Goal: Task Accomplishment & Management: Complete application form

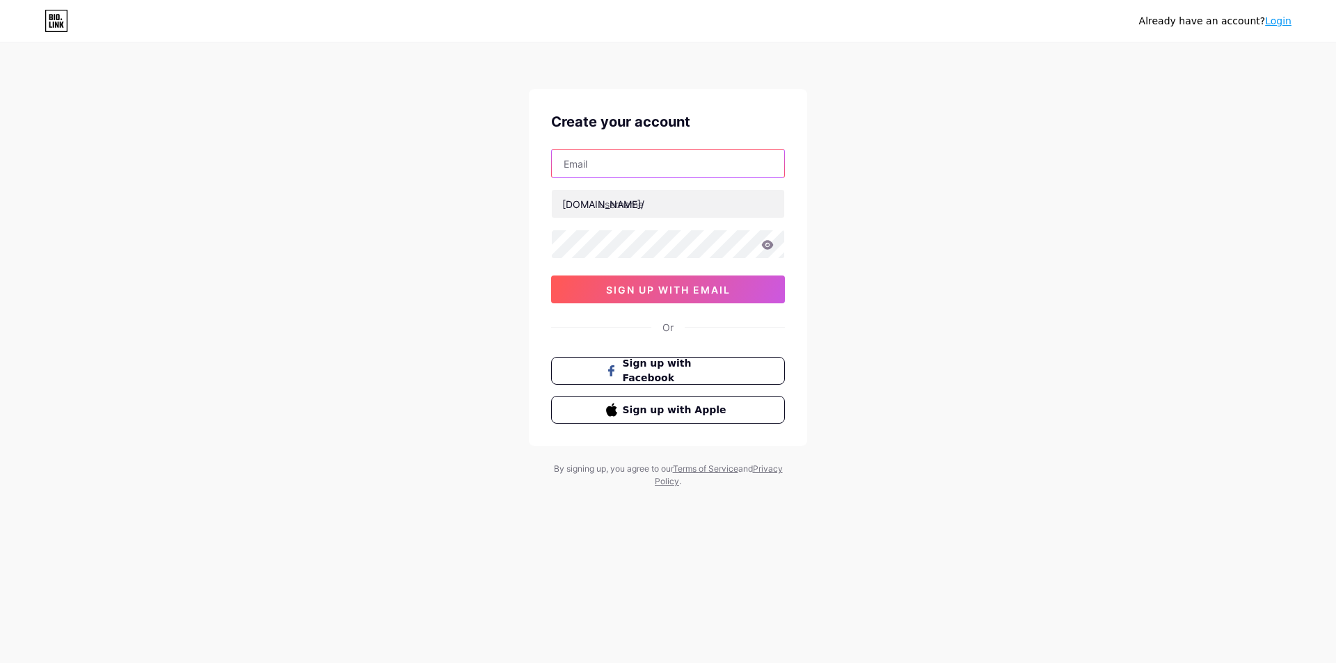
click at [650, 168] on input "text" at bounding box center [668, 164] width 232 height 28
type input "[EMAIL_ADDRESS][DOMAIN_NAME]"
click at [667, 200] on input "text" at bounding box center [668, 204] width 232 height 28
type input "soujii"
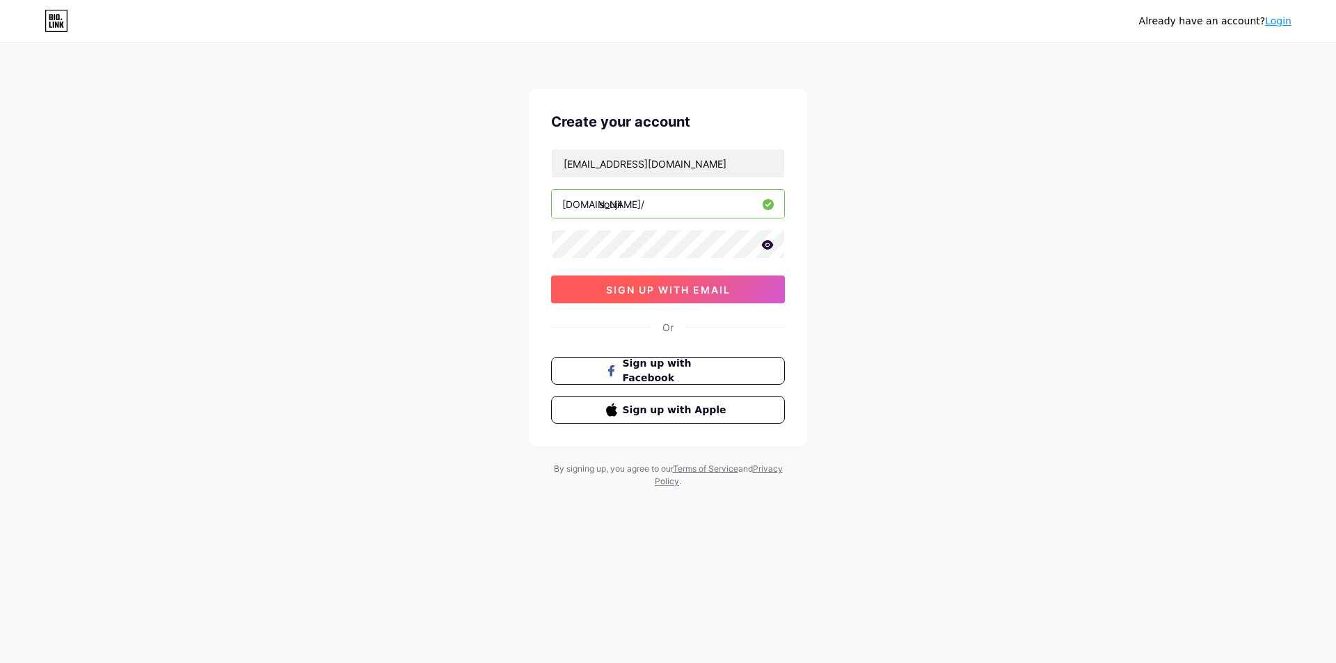
click at [704, 294] on span "sign up with email" at bounding box center [668, 290] width 125 height 12
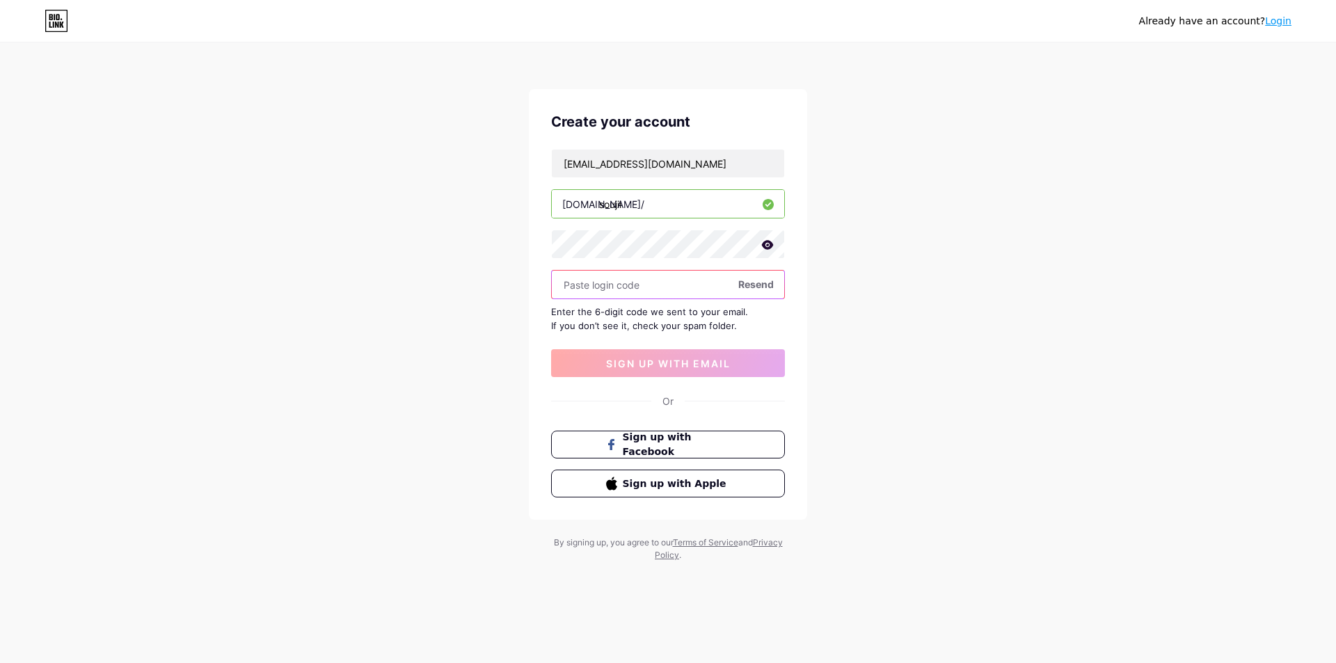
paste input "861054"
type input "861054"
click at [707, 369] on span "sign up with email" at bounding box center [668, 364] width 125 height 12
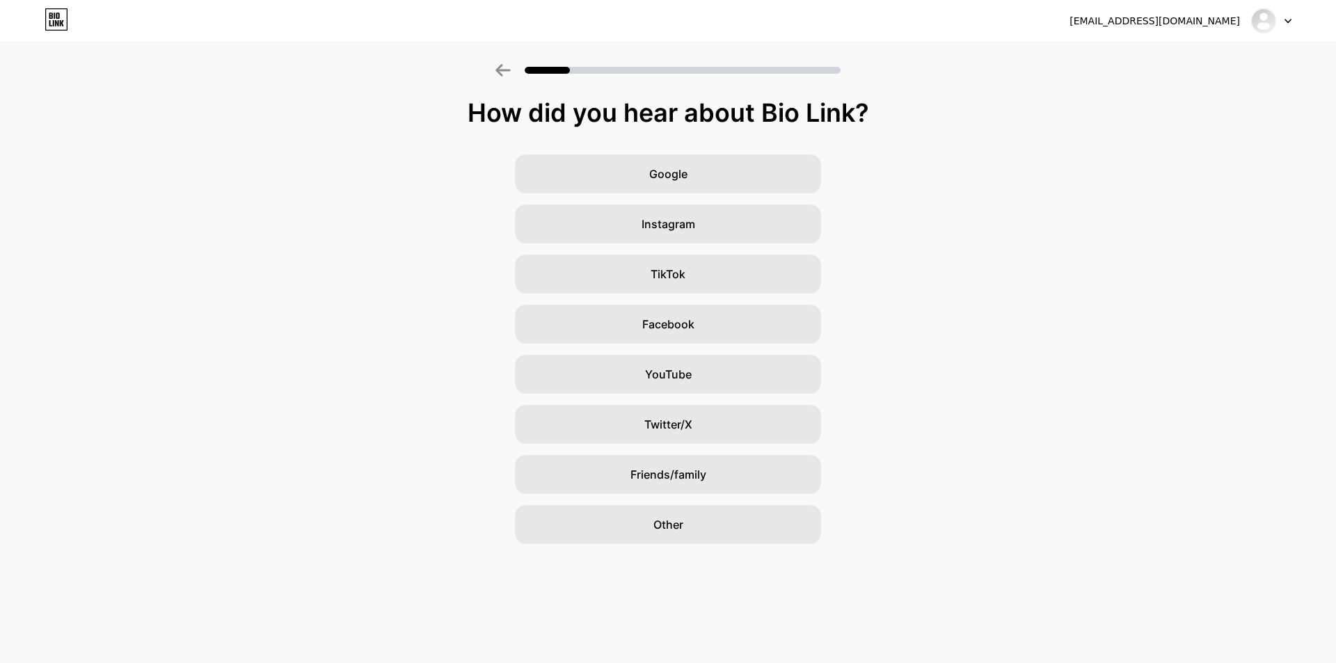
click at [1156, 215] on div "Google Instagram TikTok Facebook YouTube Twitter/X Friends/family Other" at bounding box center [668, 349] width 1336 height 390
click at [733, 513] on div "Other" at bounding box center [668, 524] width 306 height 39
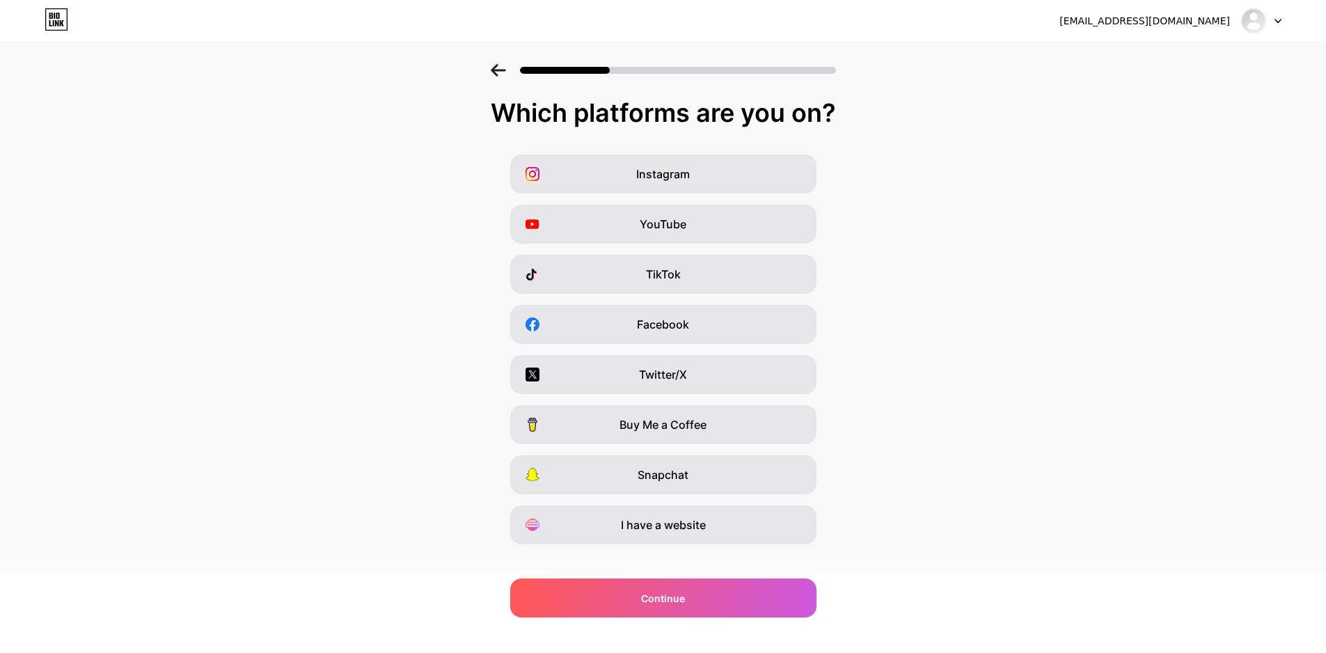
click at [996, 472] on div "Instagram YouTube TikTok Facebook Twitter/X Buy Me a Coffee Snapchat I have a w…" at bounding box center [663, 349] width 1312 height 390
click at [700, 369] on div "Twitter/X" at bounding box center [663, 374] width 306 height 39
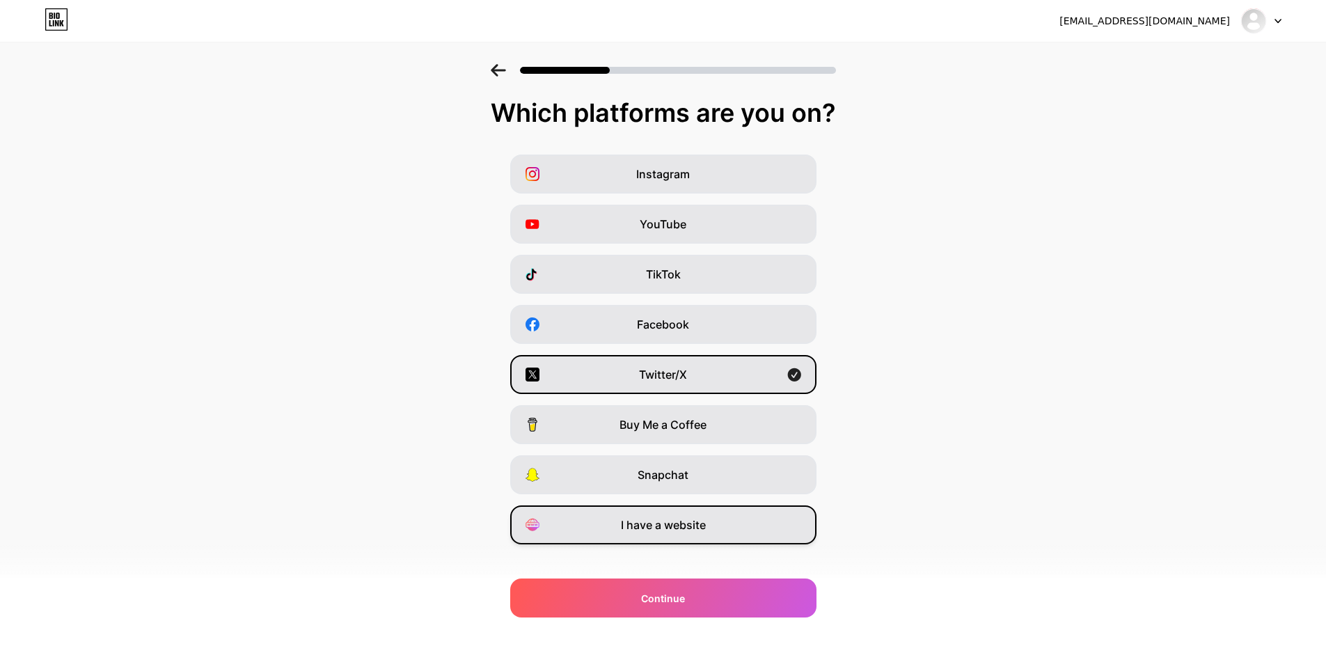
click at [752, 527] on div "I have a website" at bounding box center [663, 524] width 306 height 39
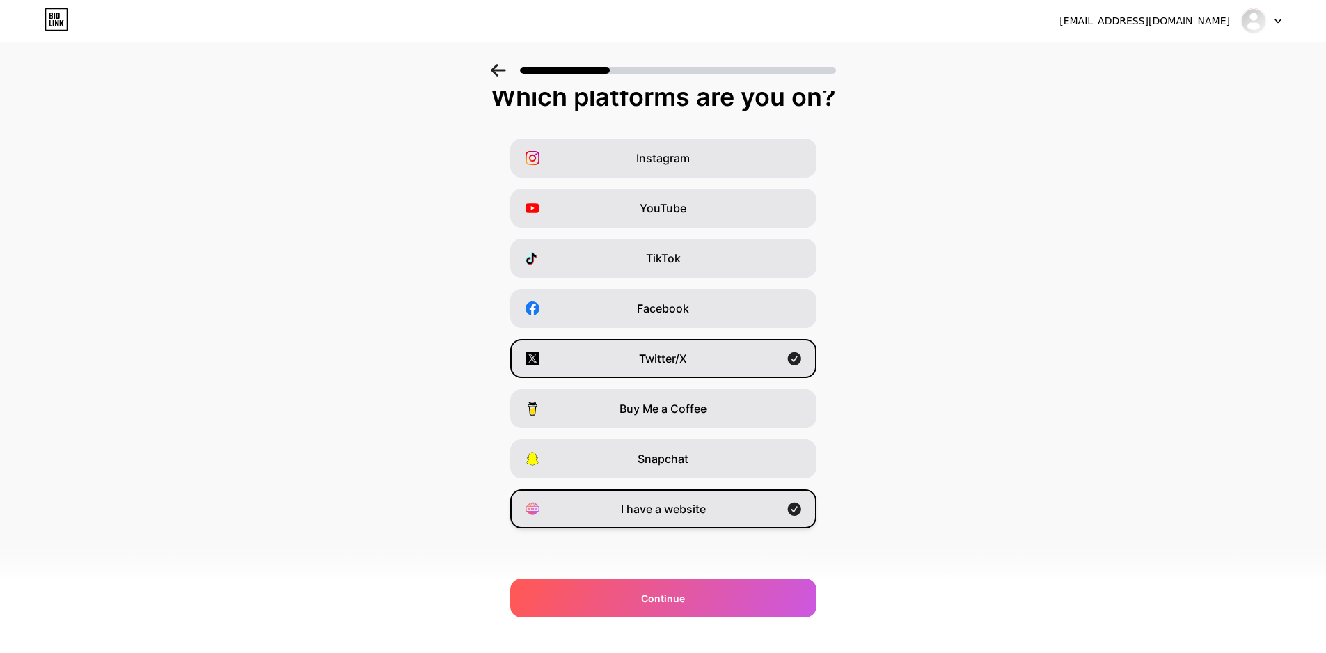
scroll to position [17, 0]
click at [725, 508] on div "I have a website" at bounding box center [663, 507] width 306 height 39
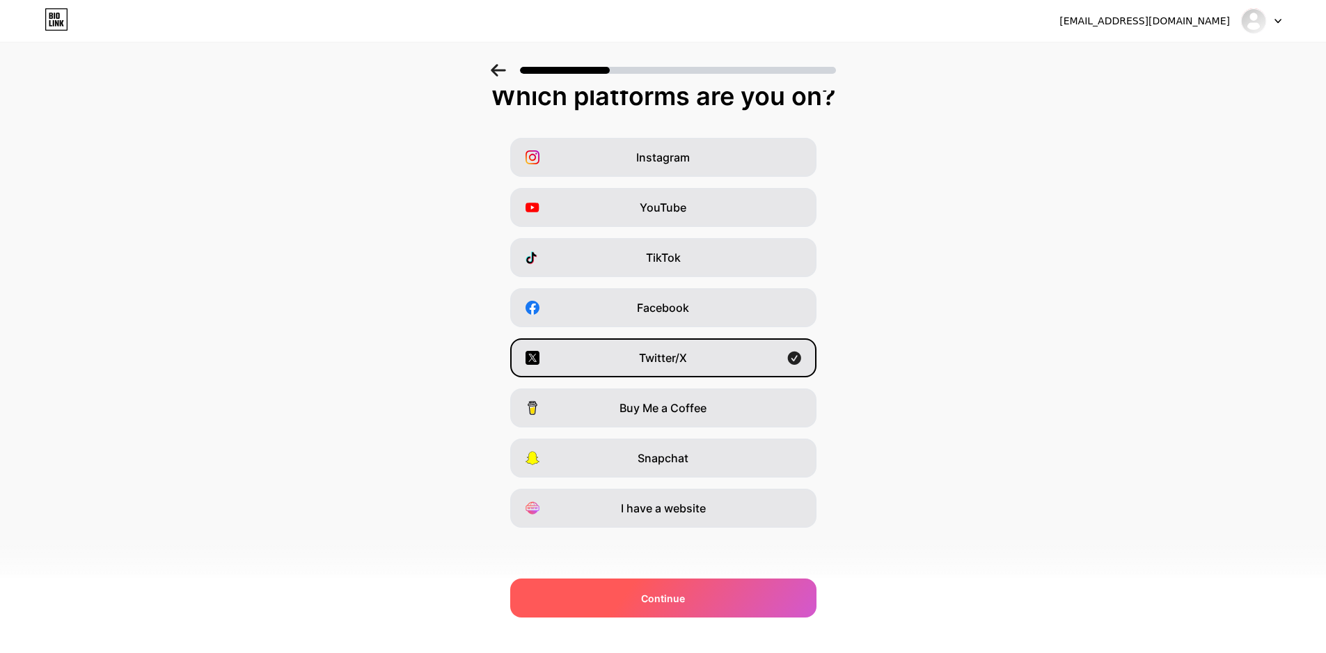
click at [716, 596] on div "Continue" at bounding box center [663, 597] width 306 height 39
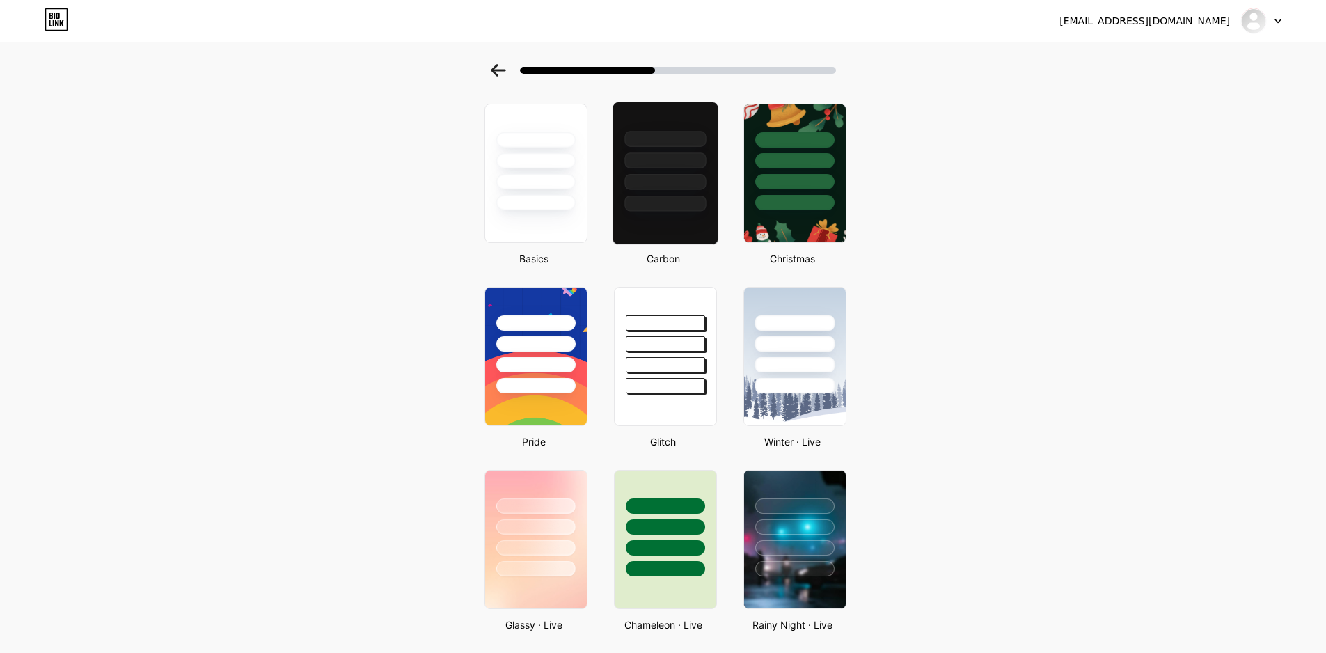
scroll to position [0, 0]
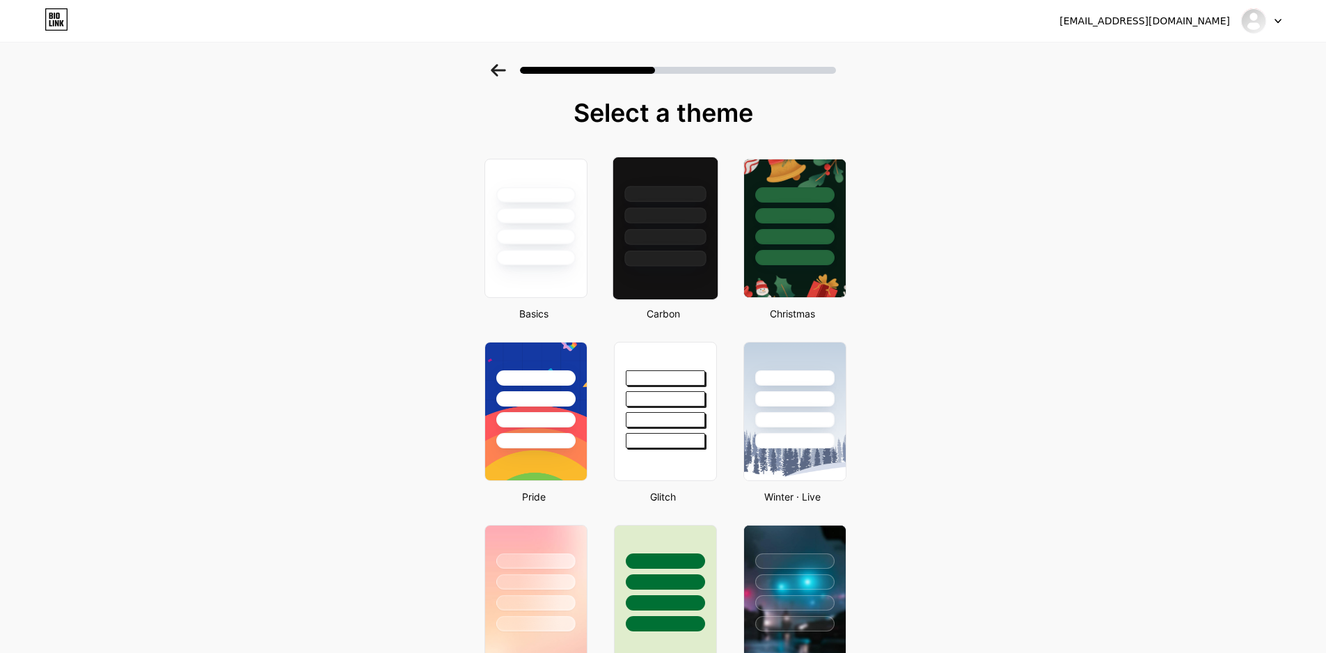
click at [693, 252] on div at bounding box center [664, 259] width 81 height 16
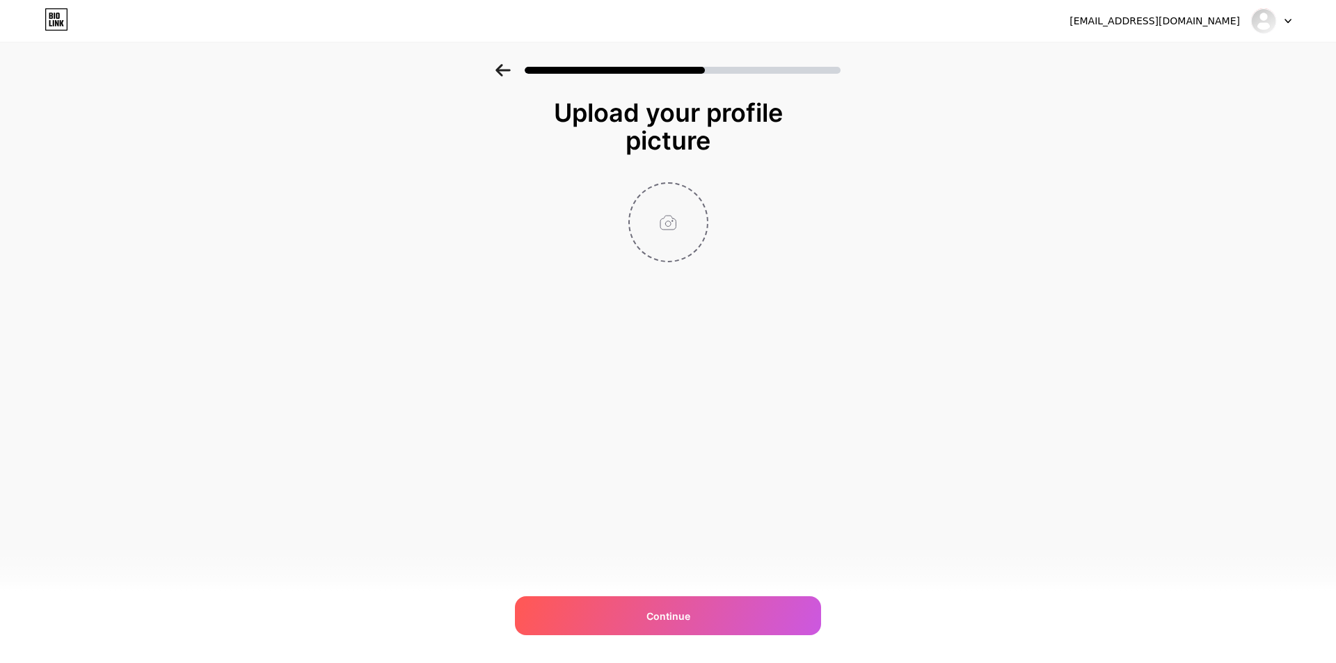
click at [681, 237] on input "file" at bounding box center [668, 222] width 77 height 77
drag, startPoint x: 732, startPoint y: 586, endPoint x: 736, endPoint y: 595, distance: 9.7
click at [733, 591] on div "[EMAIL_ADDRESS][DOMAIN_NAME] Logout Link Copied Upload your profile picture Con…" at bounding box center [668, 331] width 1336 height 663
click at [736, 596] on div "Continue" at bounding box center [668, 615] width 306 height 39
click at [692, 260] on input "file" at bounding box center [668, 222] width 77 height 77
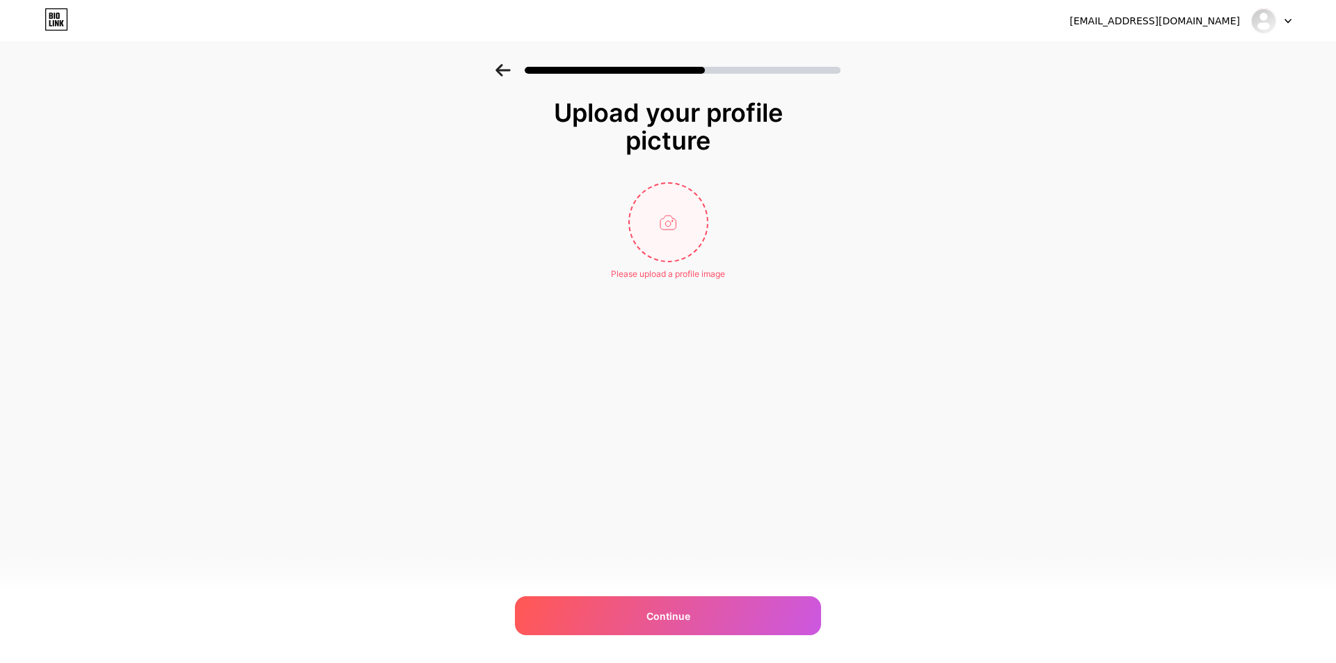
type input "C:\fakepath\d499e291-7024-4599-88a2-2292402d49fd.png"
click at [701, 190] on circle at bounding box center [699, 192] width 15 height 15
click at [717, 223] on div at bounding box center [668, 222] width 278 height 80
click at [699, 222] on input "file" at bounding box center [668, 222] width 77 height 77
type input "C:\fakepath\c5276ffe-074c-45e0-9bb1-748c8ec86f73.png"
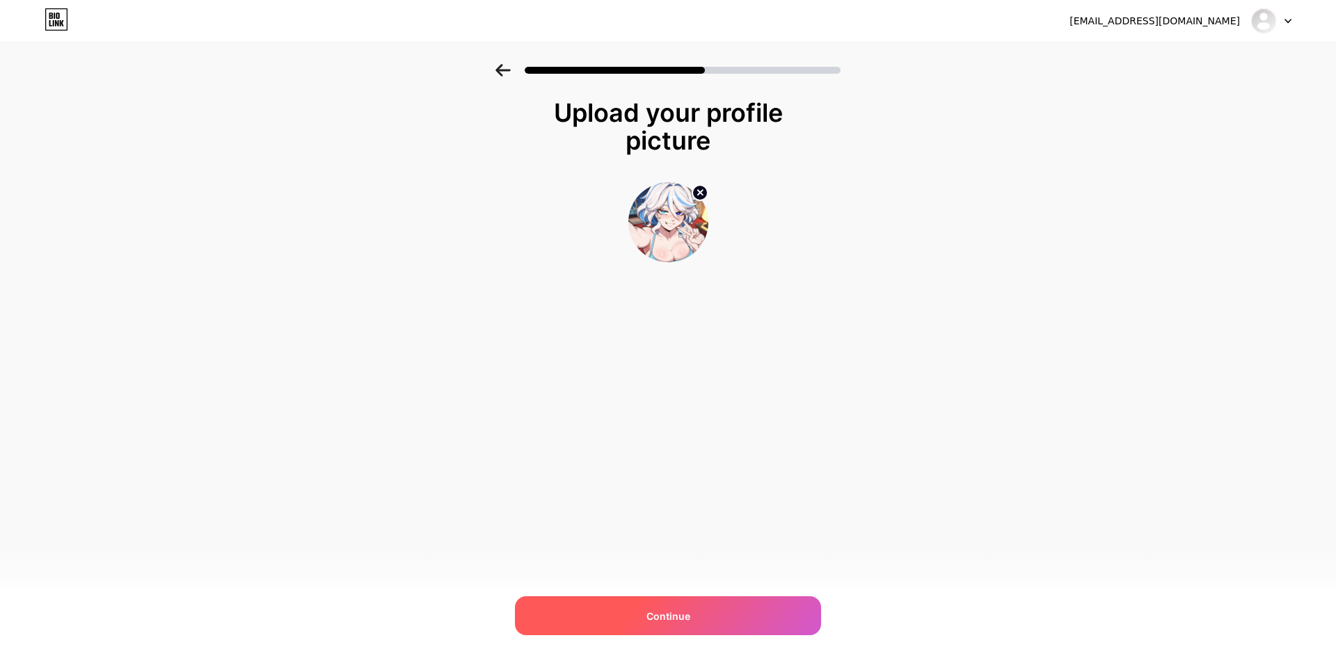
click at [740, 605] on div "Continue" at bounding box center [668, 615] width 306 height 39
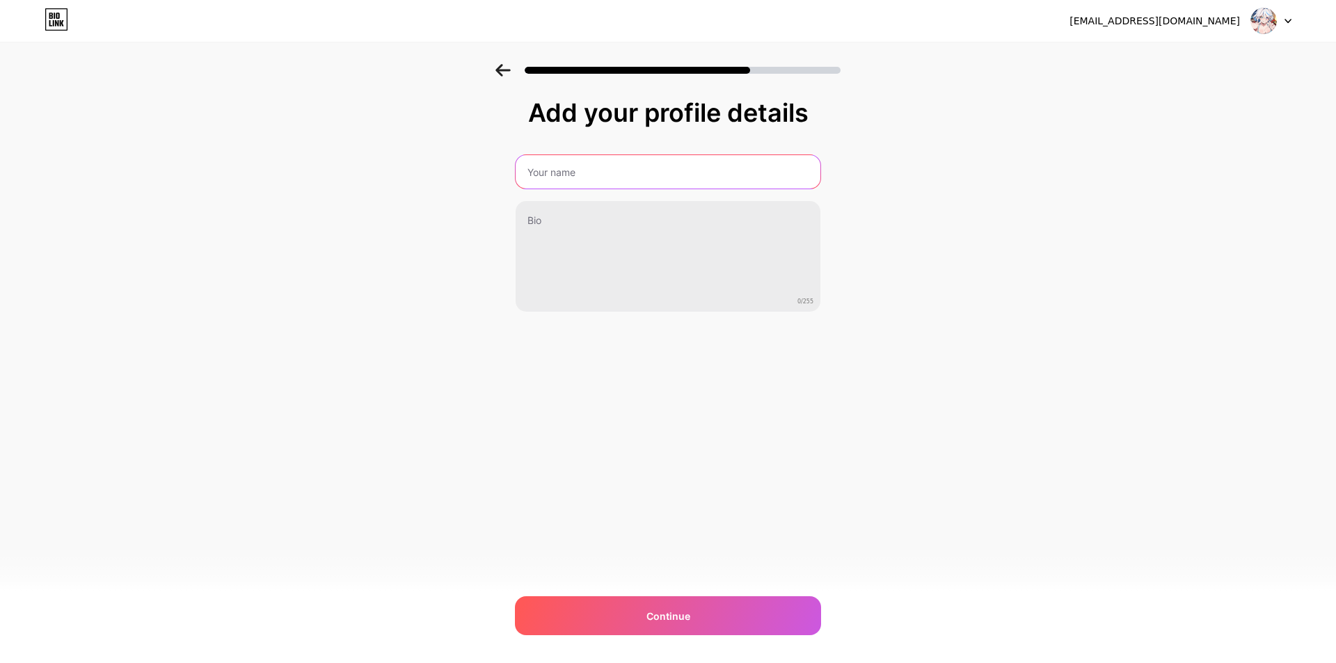
click at [748, 177] on input "text" at bounding box center [668, 171] width 305 height 33
type input "soujii"
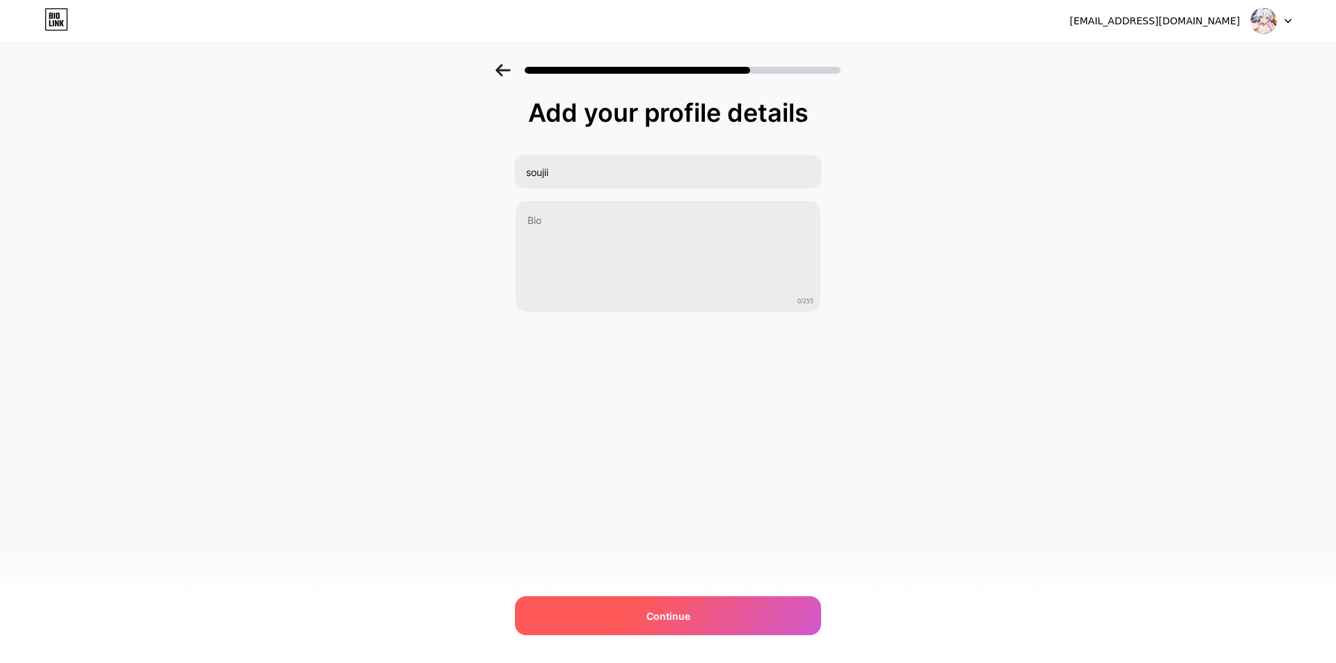
click at [764, 612] on div "Continue" at bounding box center [668, 615] width 306 height 39
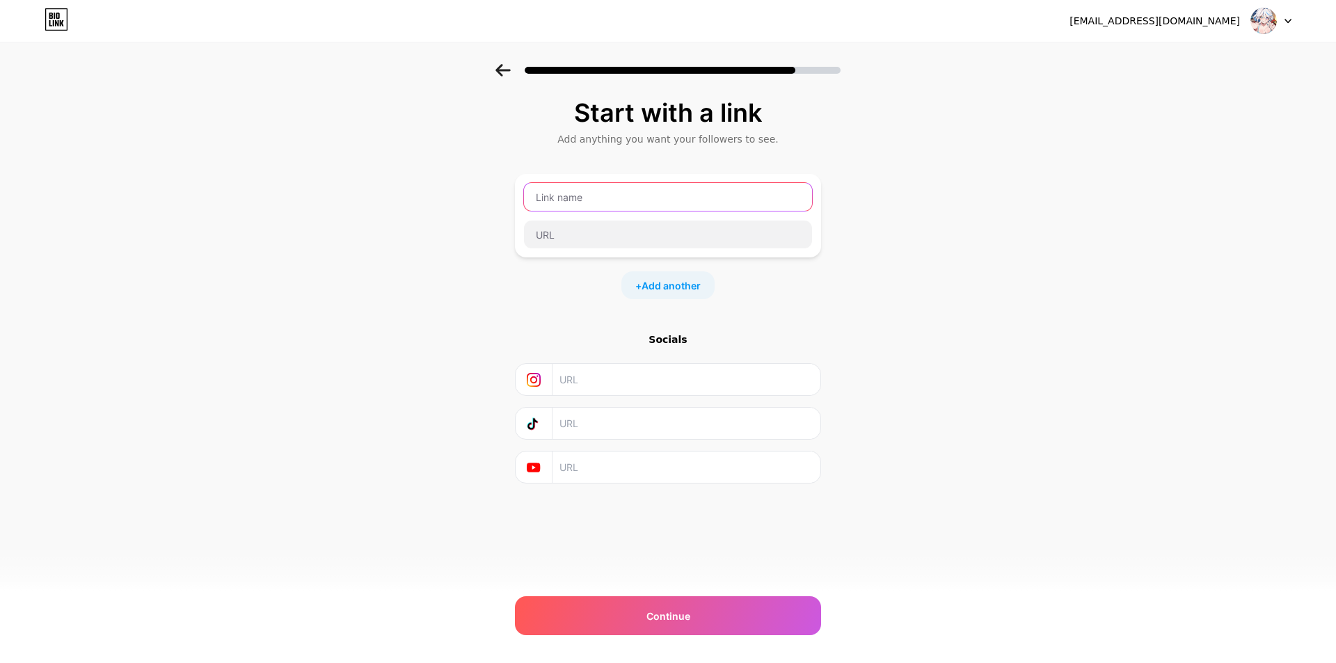
click at [626, 204] on input "text" at bounding box center [668, 197] width 288 height 28
type input "Patreon"
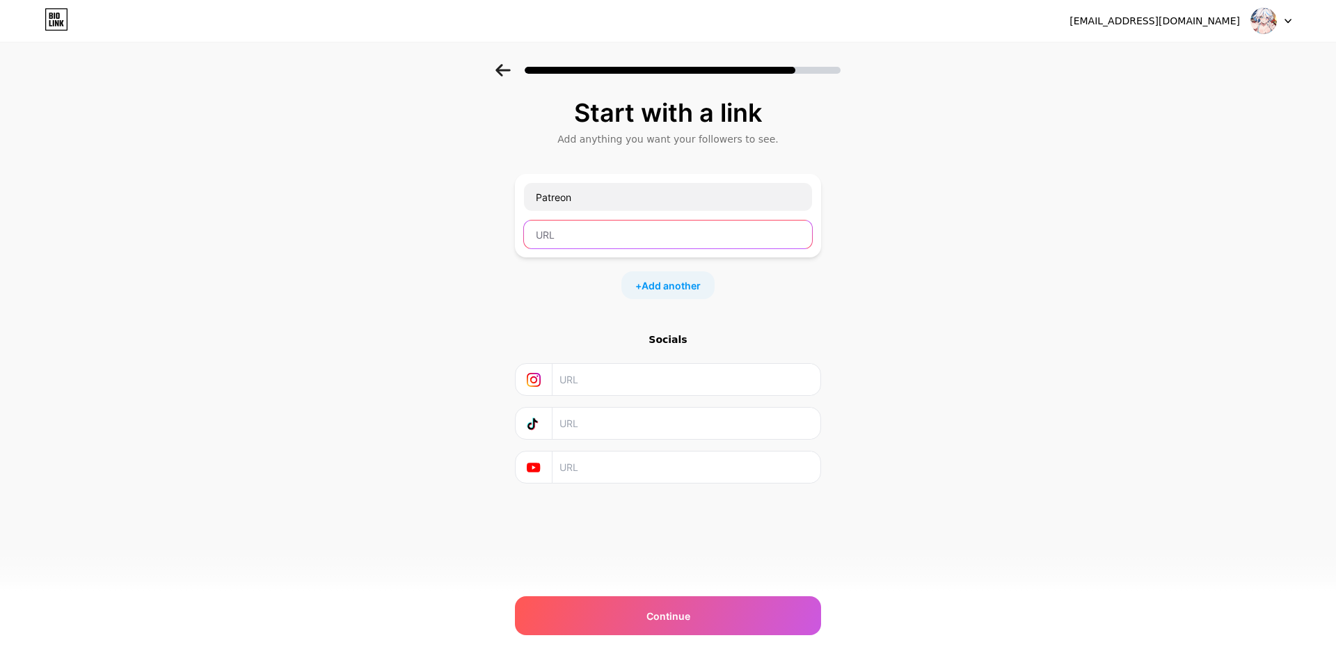
click at [641, 236] on input "text" at bounding box center [668, 235] width 288 height 28
paste input "[URL][DOMAIN_NAME]"
type input "[URL][DOMAIN_NAME]"
click at [665, 288] on span "Add another" at bounding box center [671, 285] width 59 height 15
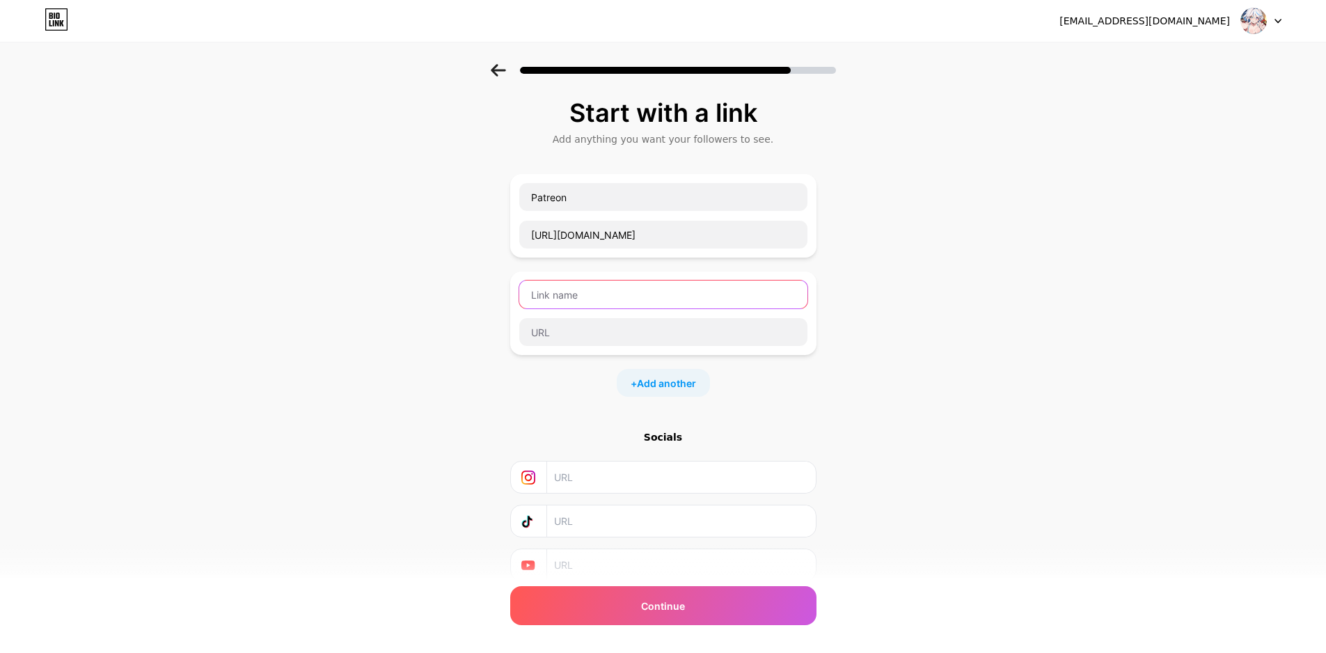
click at [644, 296] on input "text" at bounding box center [663, 294] width 288 height 28
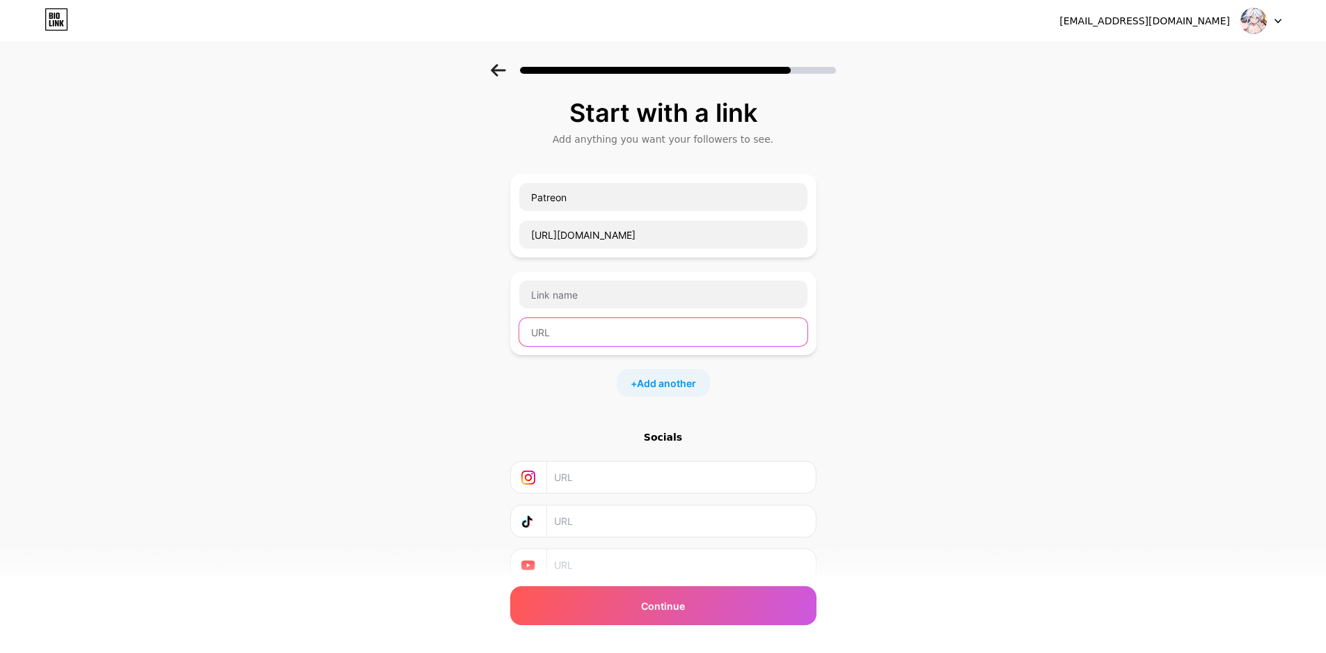
click at [641, 324] on input "text" at bounding box center [663, 332] width 288 height 28
paste input "[URL][DOMAIN_NAME]"
type input "[URL][DOMAIN_NAME]"
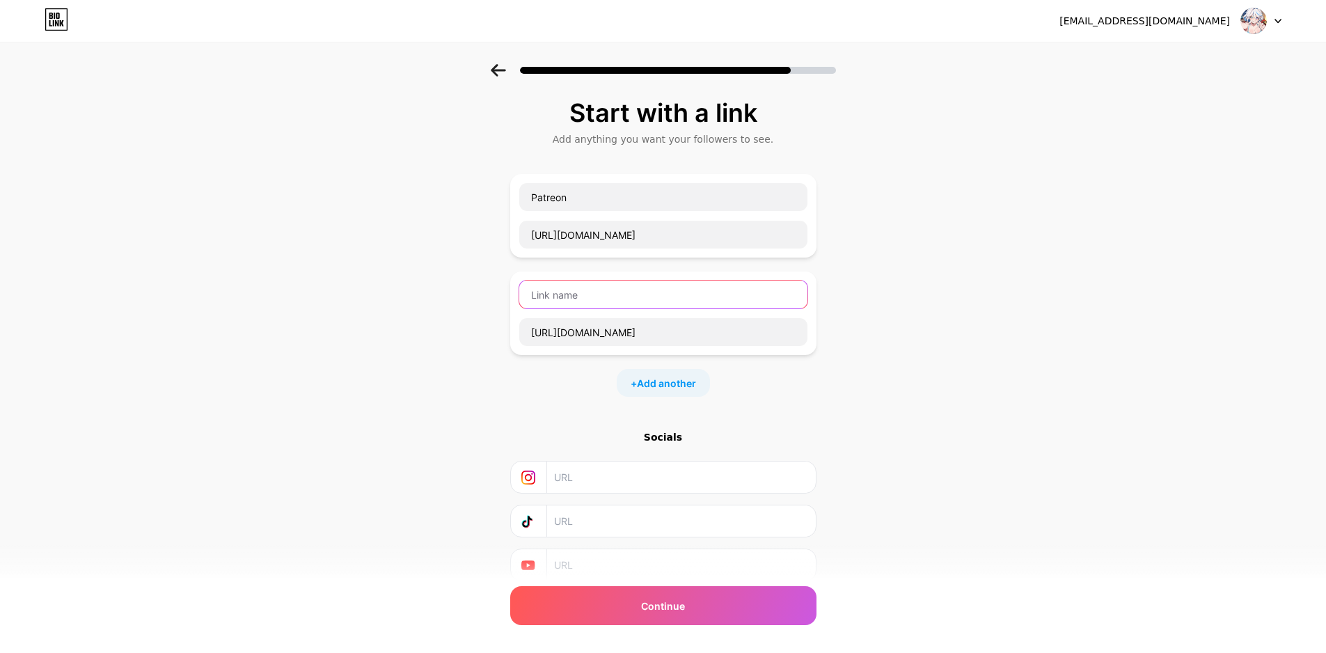
click at [605, 300] on input "text" at bounding box center [663, 294] width 288 height 28
type input "Twitter"
click at [681, 381] on span "Add another" at bounding box center [666, 383] width 59 height 15
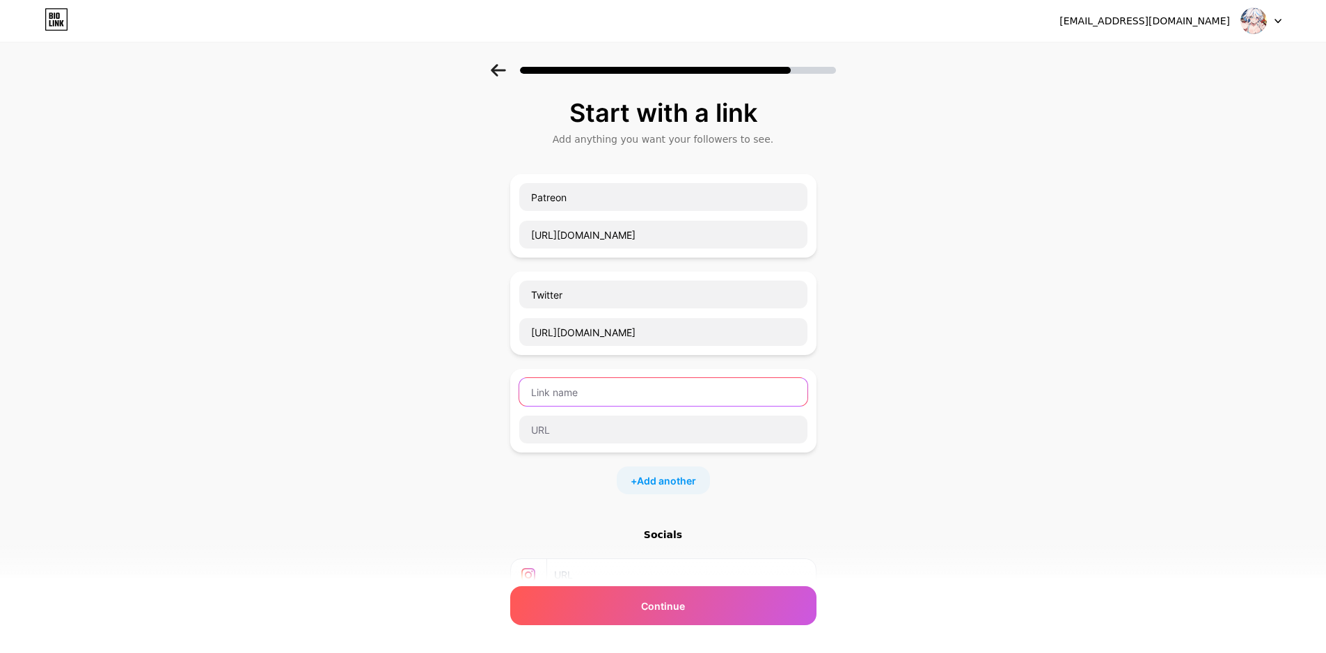
click at [641, 389] on input "text" at bounding box center [663, 392] width 288 height 28
type input "Pixiv"
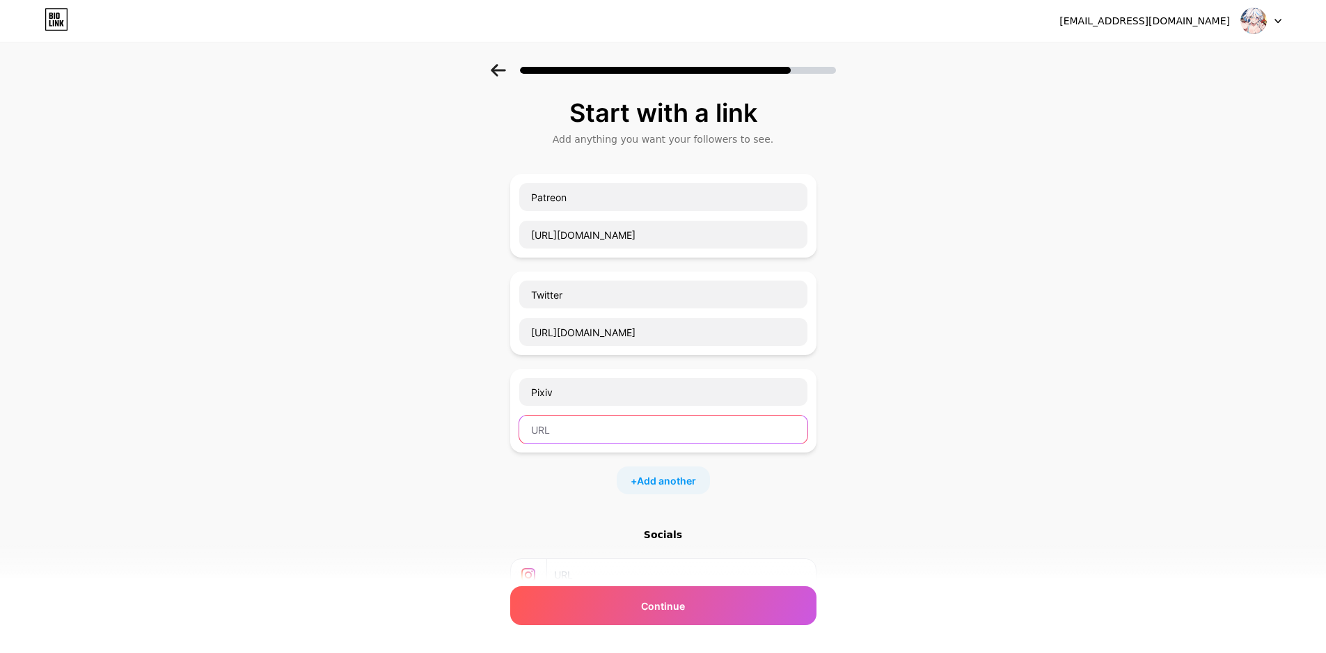
click at [607, 429] on input "text" at bounding box center [663, 429] width 288 height 28
paste input "[URL][DOMAIN_NAME]"
type input "[URL][DOMAIN_NAME]"
click at [749, 433] on input "[URL][DOMAIN_NAME]" at bounding box center [663, 429] width 288 height 28
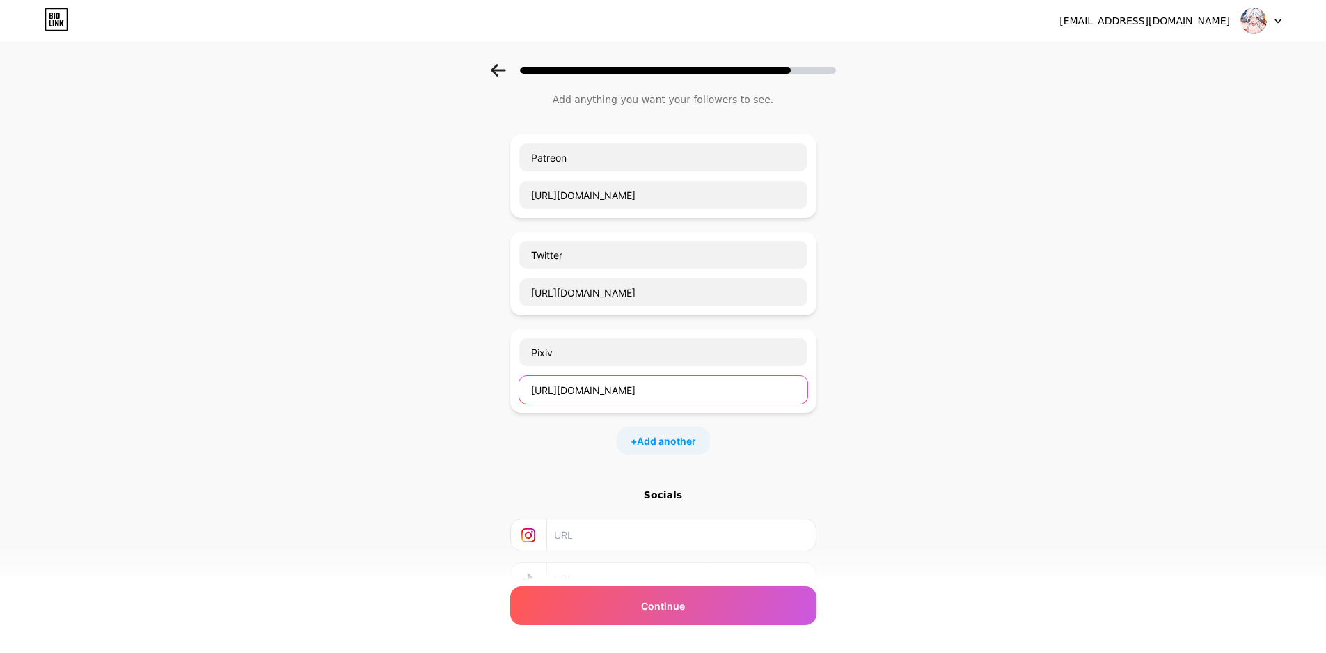
scroll to position [151, 0]
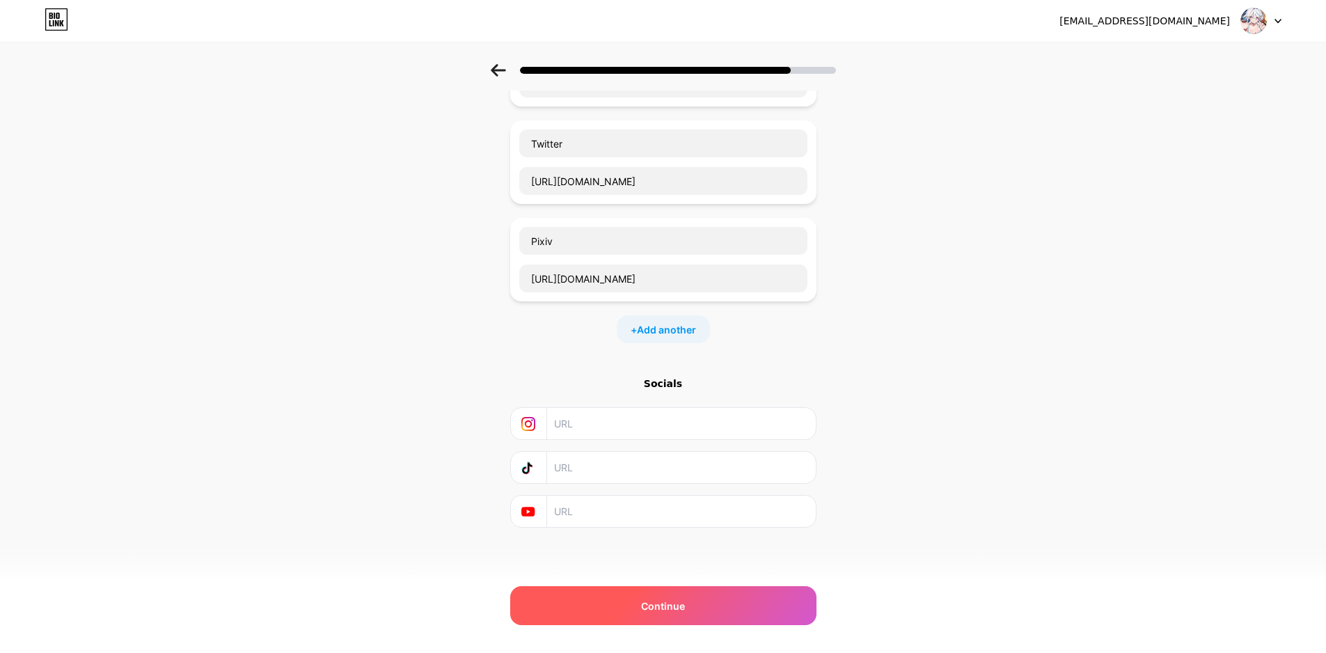
click at [720, 601] on div "Continue" at bounding box center [663, 605] width 306 height 39
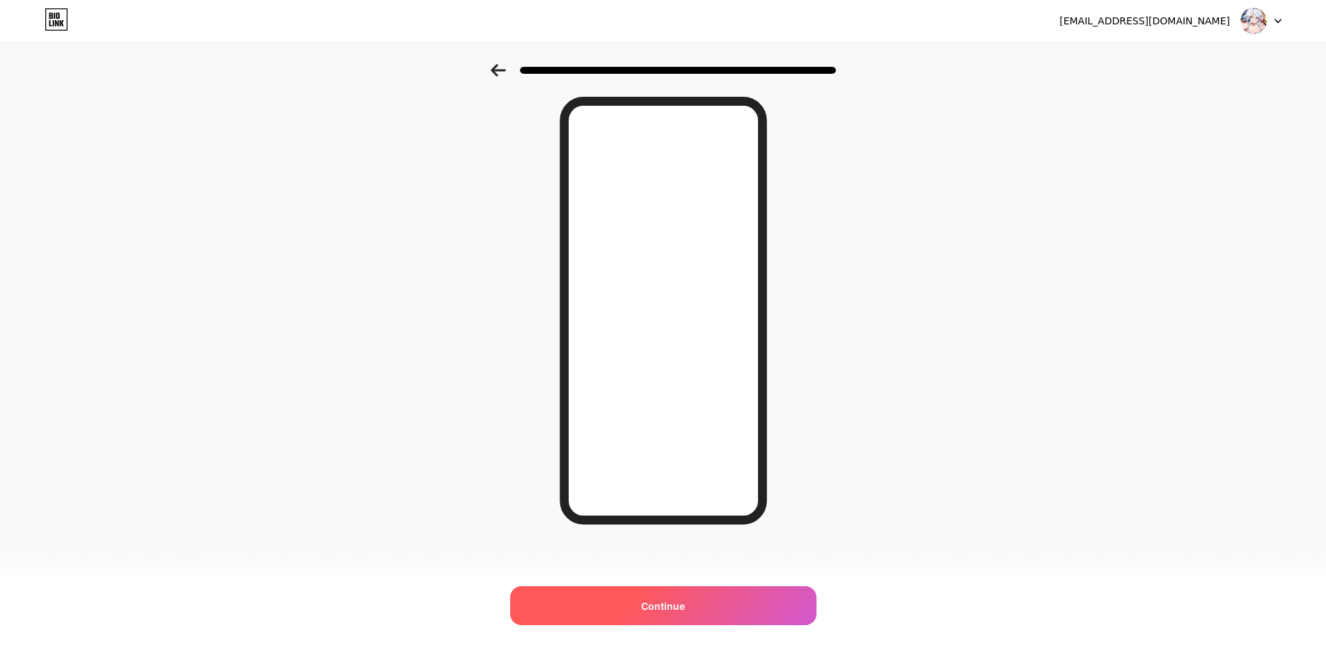
scroll to position [47, 0]
click at [712, 595] on div "Continue" at bounding box center [663, 605] width 306 height 39
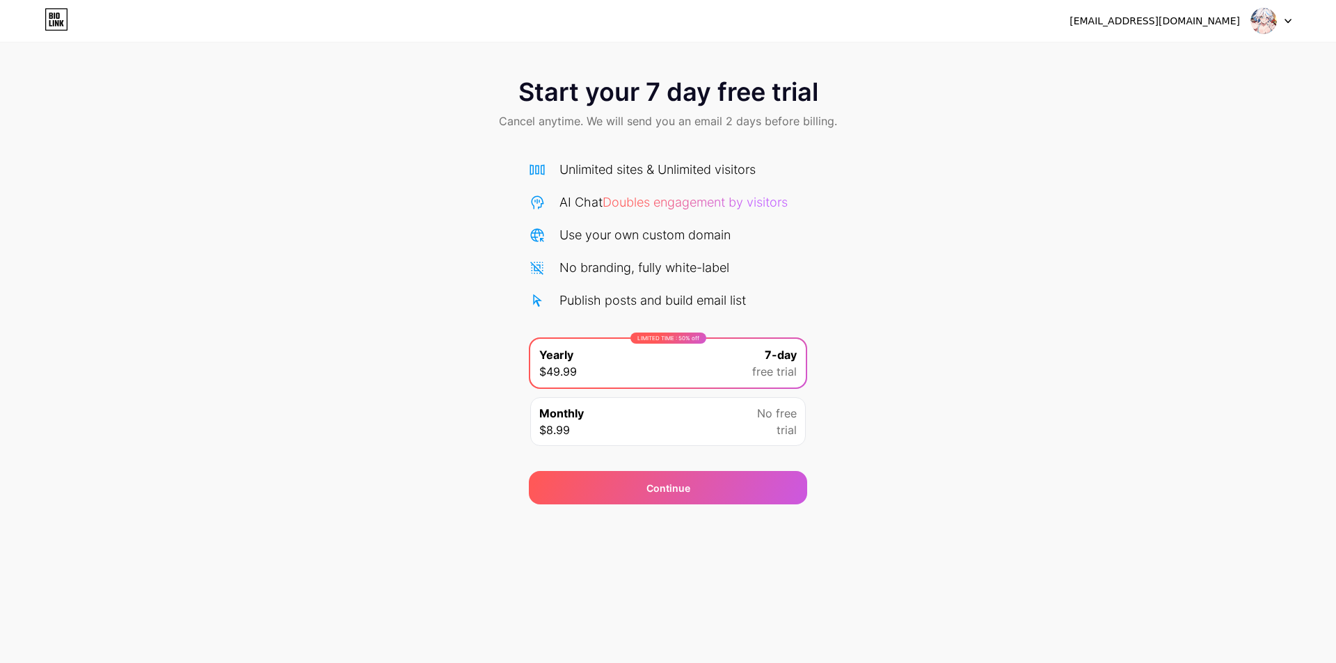
click at [873, 376] on div "Start your 7 day free trial Cancel anytime. We will send you an email 2 days be…" at bounding box center [668, 284] width 1336 height 440
click at [878, 390] on div "Start your 7 day free trial Cancel anytime. We will send you an email 2 days be…" at bounding box center [668, 284] width 1336 height 440
click at [1273, 25] on img at bounding box center [1263, 21] width 26 height 26
click at [1269, 21] on img at bounding box center [1263, 21] width 26 height 26
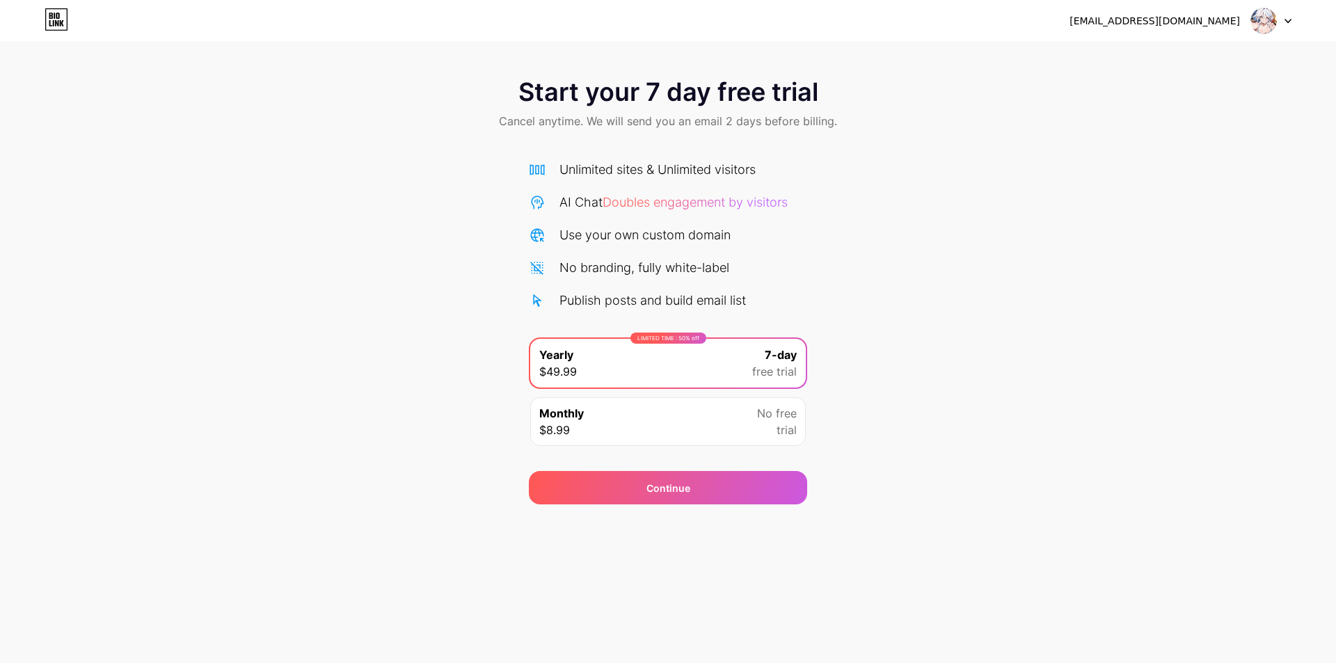
click at [784, 430] on span "trial" at bounding box center [787, 430] width 20 height 17
click at [62, 22] on icon at bounding box center [62, 23] width 4 height 6
click at [622, 125] on span "Cancel anytime. We will send you an email 2 days before billing." at bounding box center [668, 121] width 338 height 17
drag, startPoint x: 661, startPoint y: 120, endPoint x: 834, endPoint y: 121, distance: 172.6
click at [834, 121] on span "Cancel anytime. We will send you an email 2 days before billing." at bounding box center [668, 121] width 338 height 17
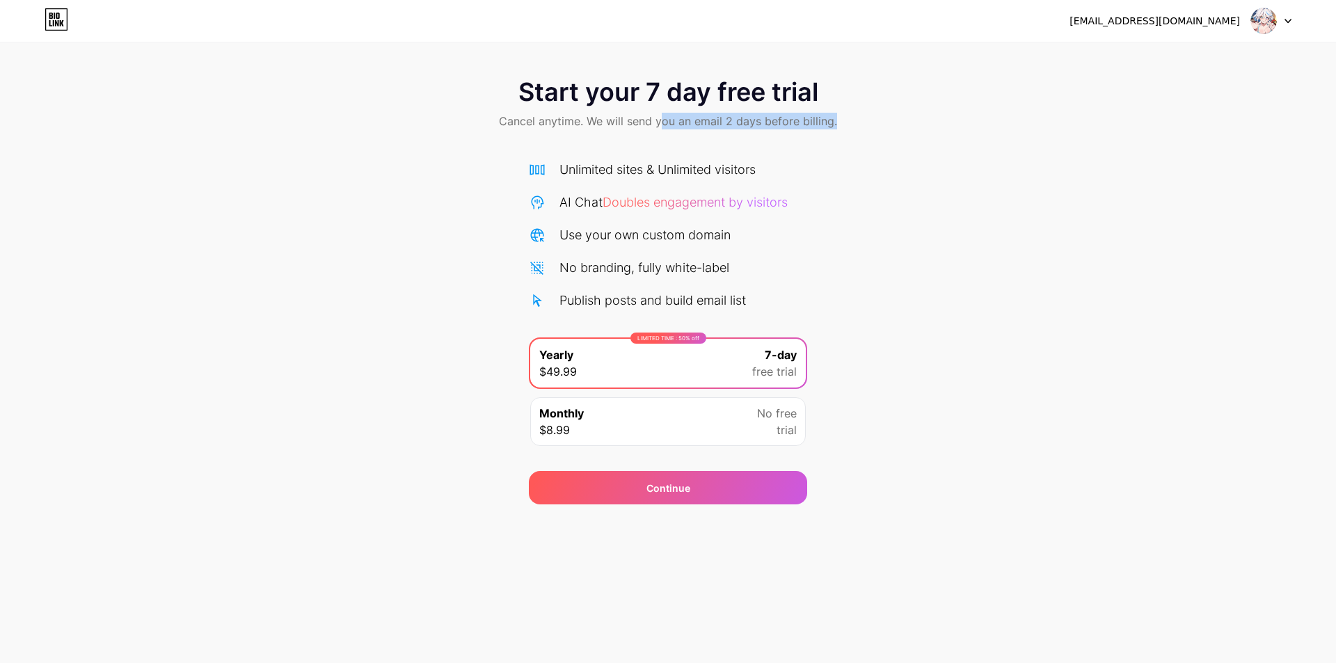
click at [834, 129] on span "Cancel anytime. We will send you an email 2 days before billing." at bounding box center [668, 121] width 338 height 17
click at [1266, 22] on img at bounding box center [1263, 21] width 26 height 26
click at [52, 14] on icon at bounding box center [50, 16] width 3 height 6
click at [705, 420] on div "Monthly $8.99 No free trial" at bounding box center [668, 421] width 276 height 49
